Goal: Information Seeking & Learning: Learn about a topic

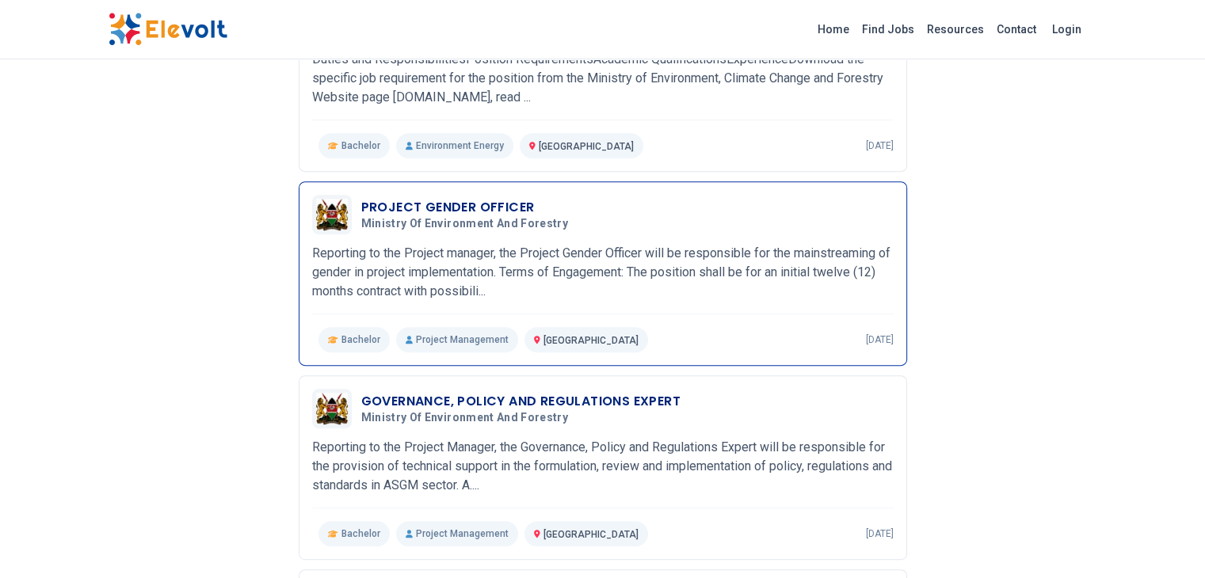
scroll to position [649, 0]
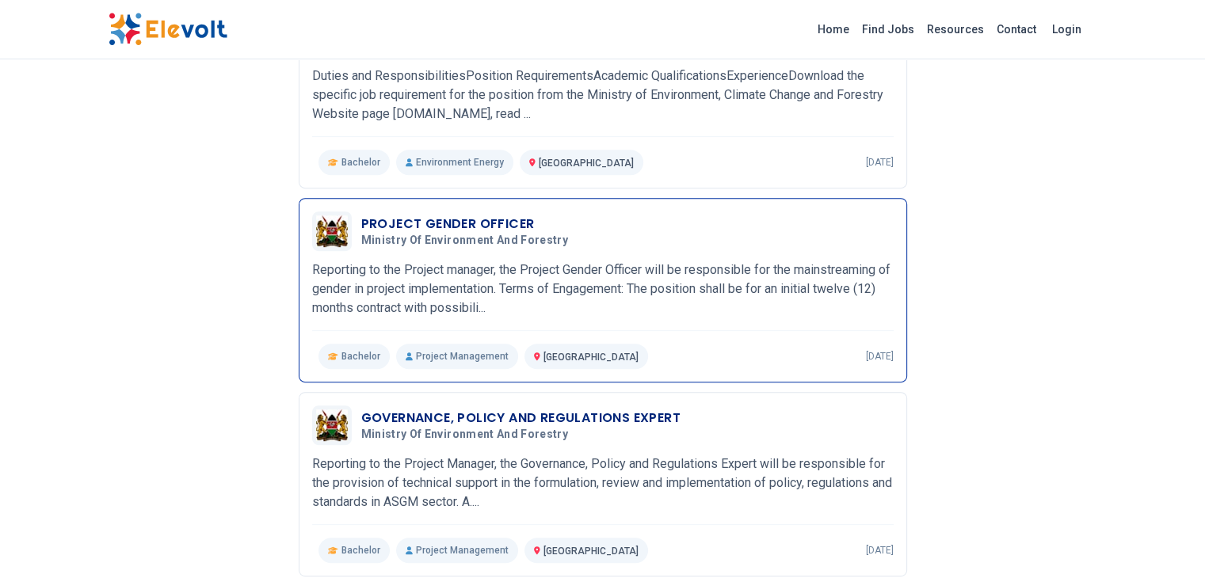
click at [588, 281] on p "Reporting to the Project manager, the Project Gender Officer will be responsibl…" at bounding box center [603, 289] width 582 height 57
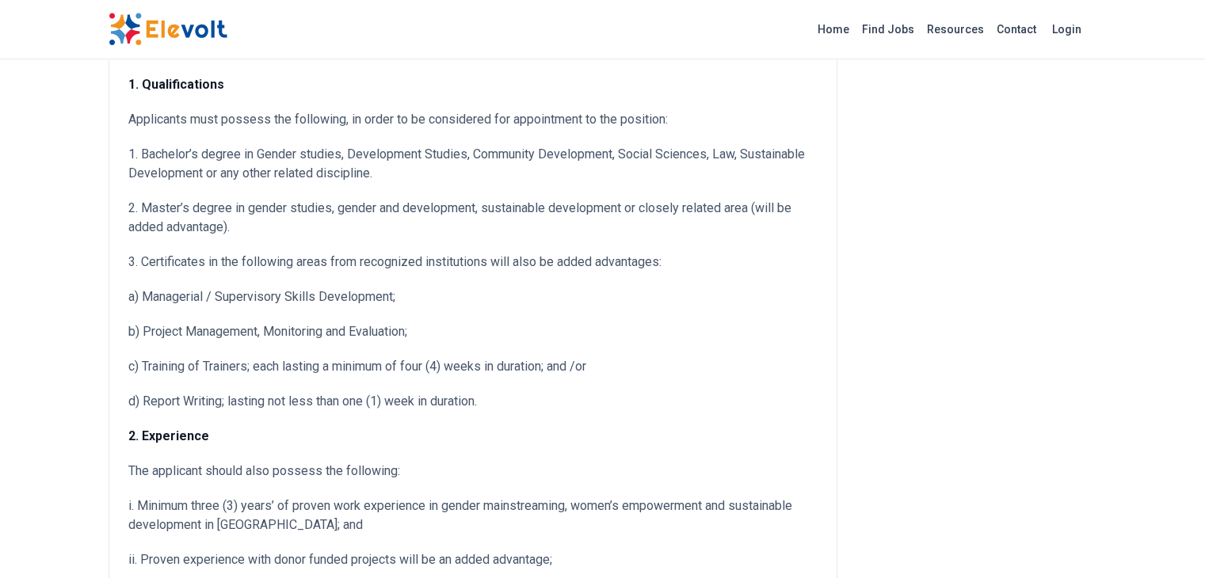
scroll to position [713, 0]
